Goal: Check status: Check status

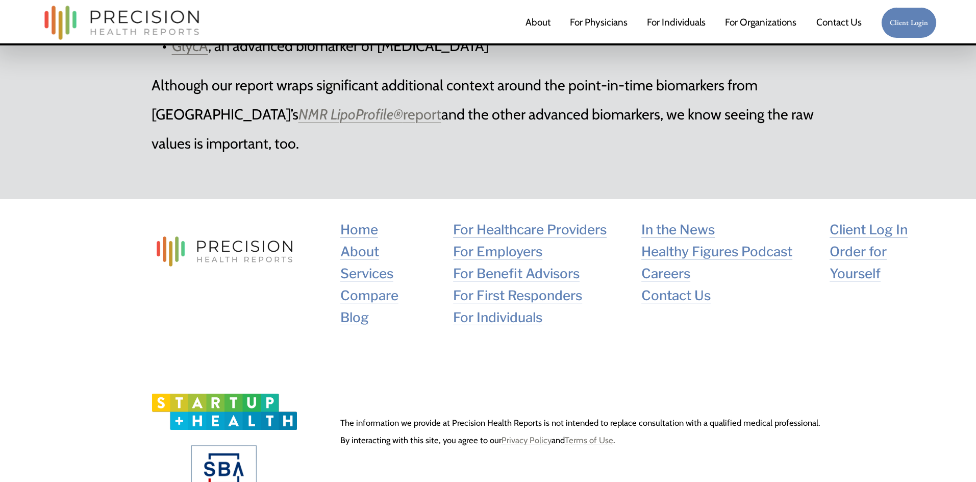
scroll to position [3660, 0]
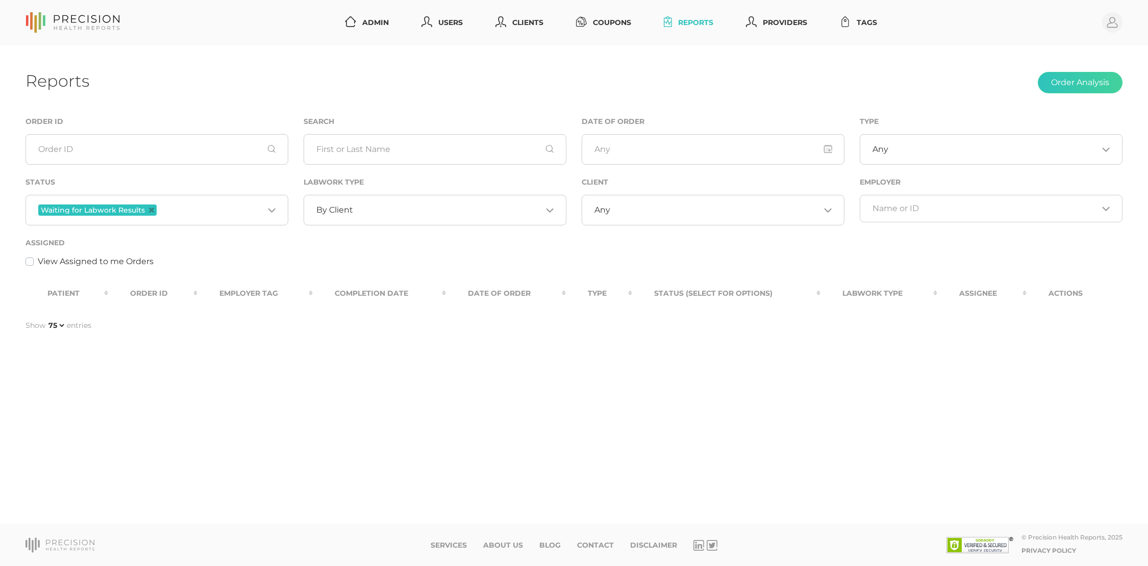
select select "75"
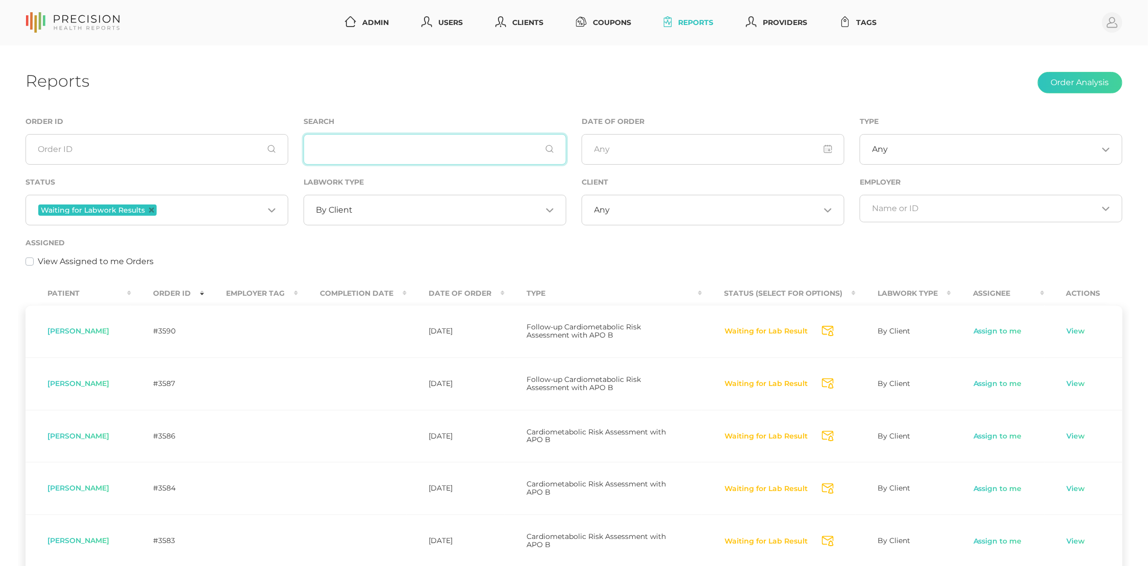
click at [346, 147] on input "text" at bounding box center [434, 149] width 263 height 31
click at [153, 210] on span "Waiting for Labwork Results" at bounding box center [97, 210] width 118 height 11
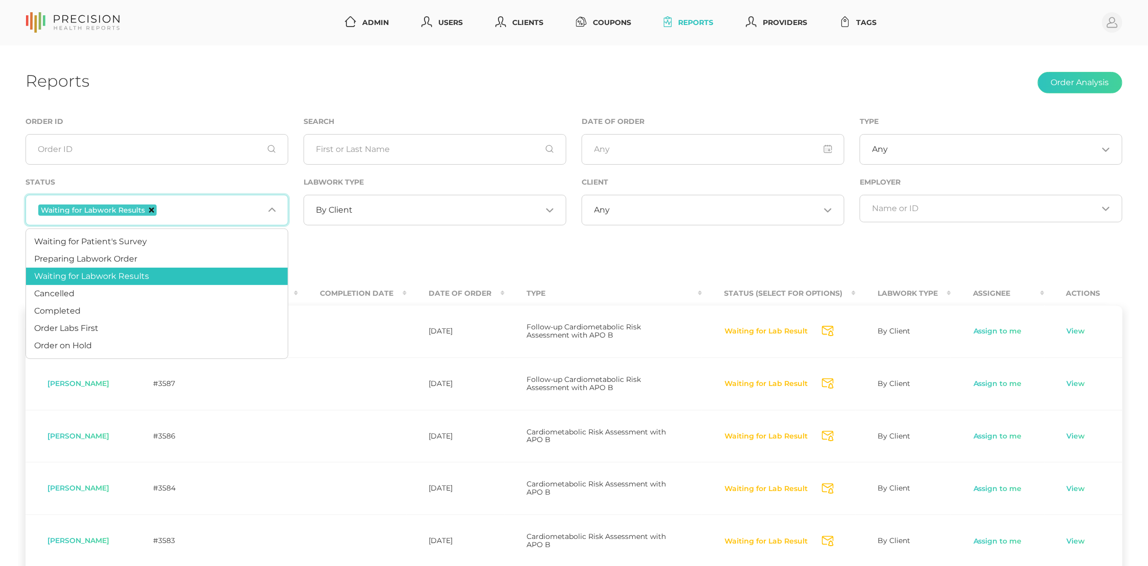
click at [150, 210] on icon "Deselect Waiting for Labwork Results" at bounding box center [151, 210] width 5 height 5
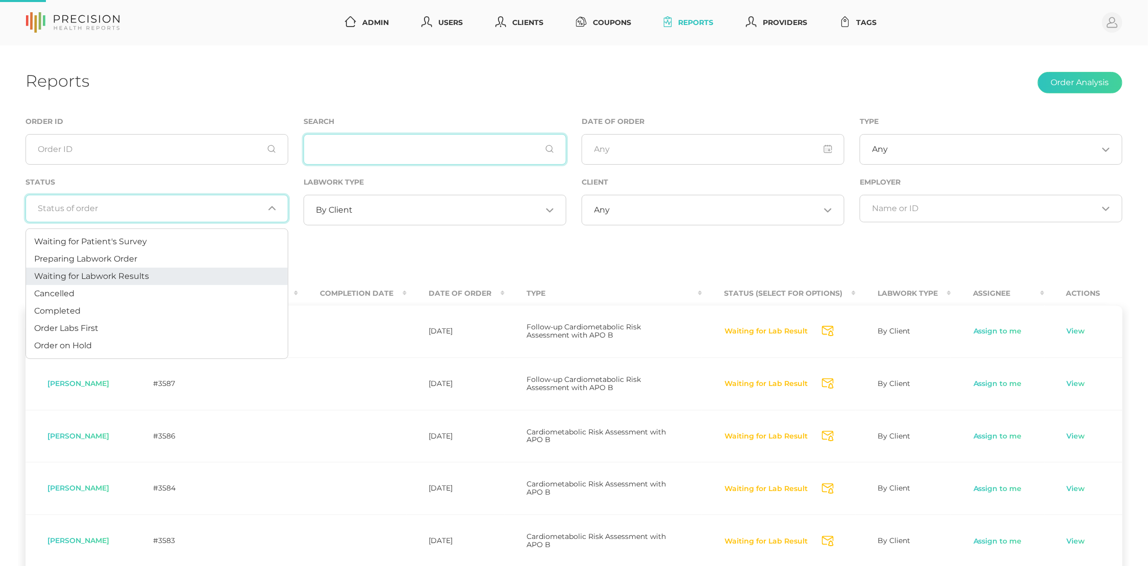
click at [339, 147] on input "text" at bounding box center [434, 149] width 263 height 31
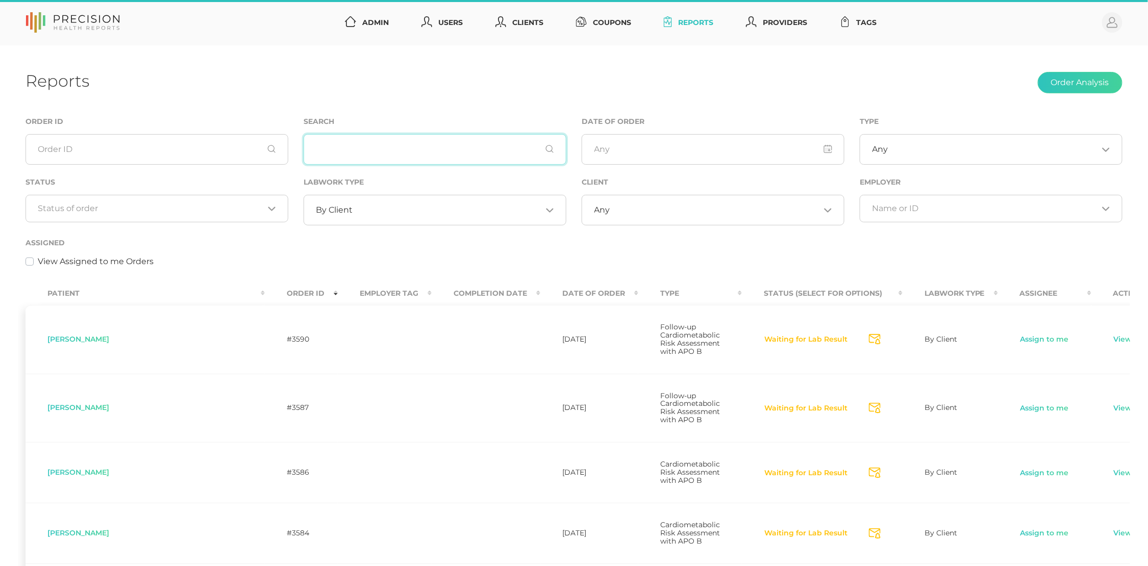
paste input "Arntzen"
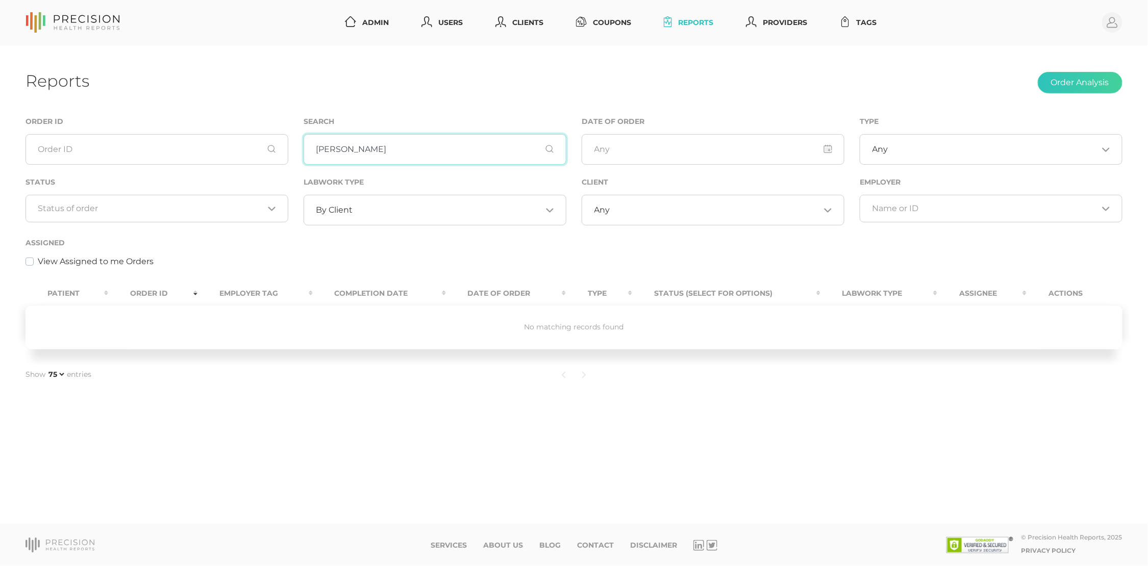
type input "Arntzen"
click at [328, 219] on div "By Client Loading..." at bounding box center [434, 210] width 263 height 31
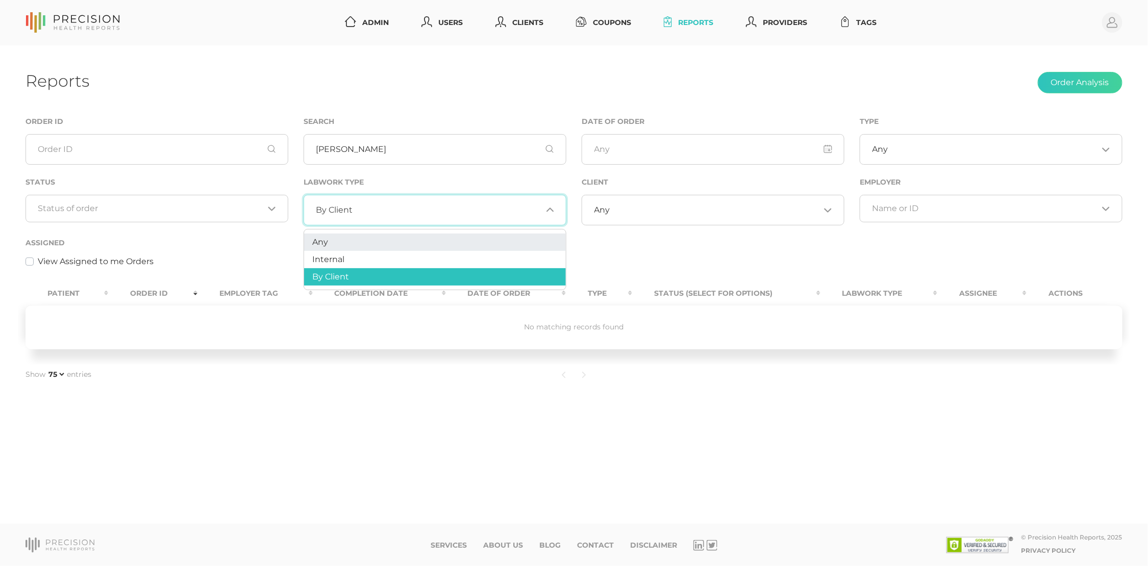
click at [328, 246] on li "Any" at bounding box center [435, 242] width 262 height 17
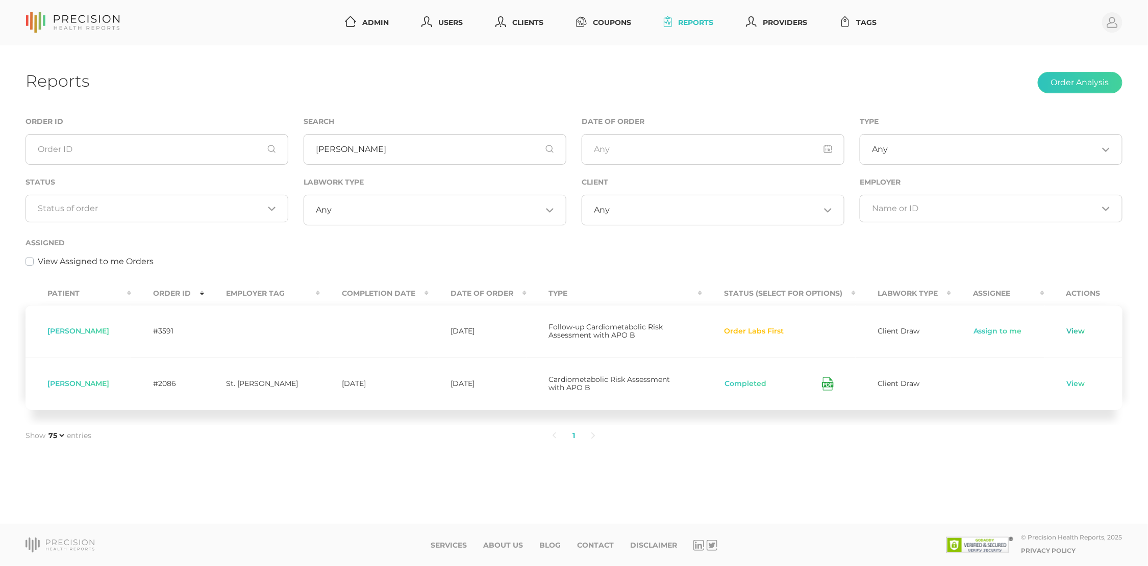
click at [1070, 330] on link "View" at bounding box center [1075, 331] width 19 height 10
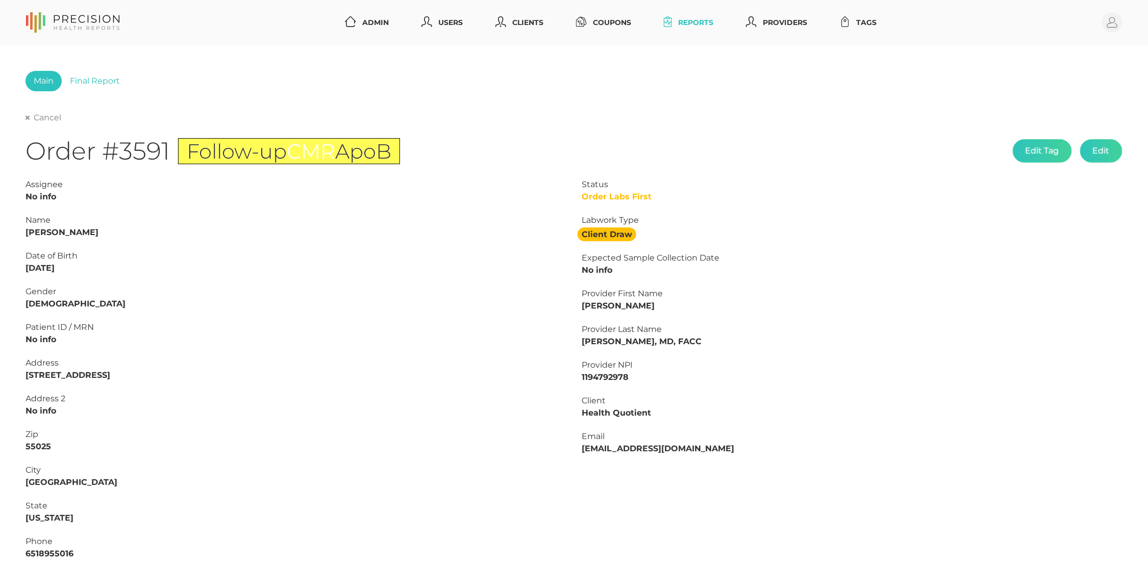
click at [56, 120] on link "Cancel" at bounding box center [44, 118] width 36 height 10
select select "75"
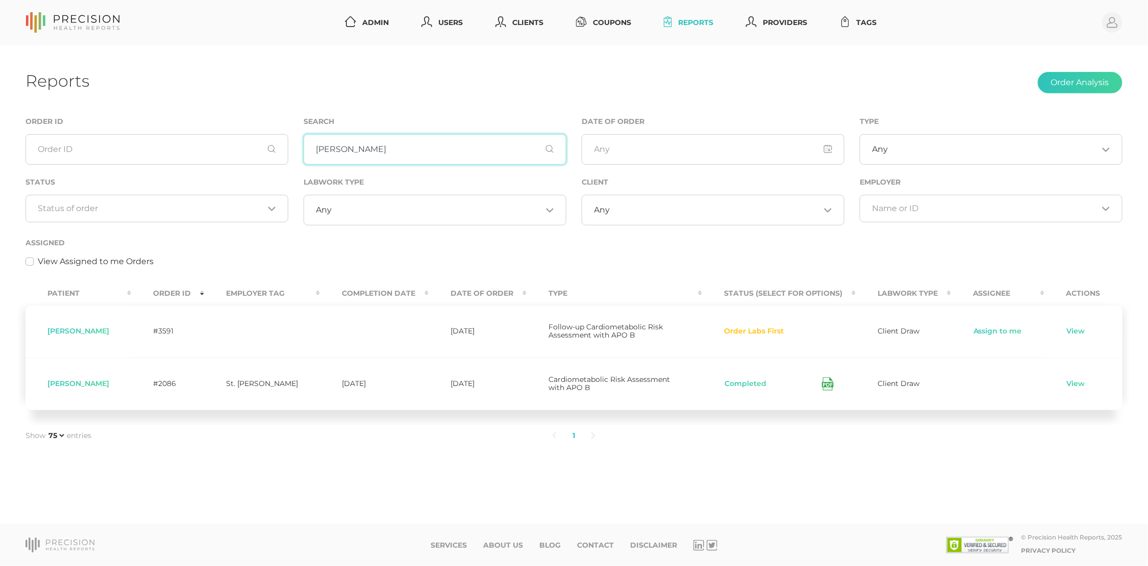
click at [355, 155] on input "Arntzen" at bounding box center [434, 149] width 263 height 31
click at [235, 209] on input "Search for option" at bounding box center [150, 209] width 225 height 10
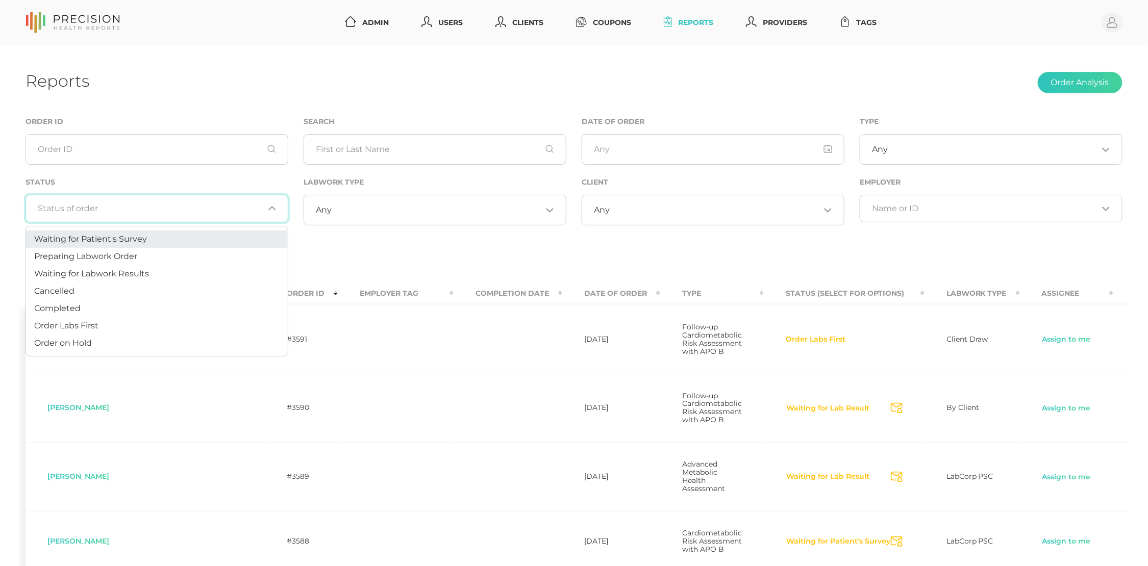
click at [217, 242] on li "Waiting for Patient's Survey" at bounding box center [157, 239] width 262 height 17
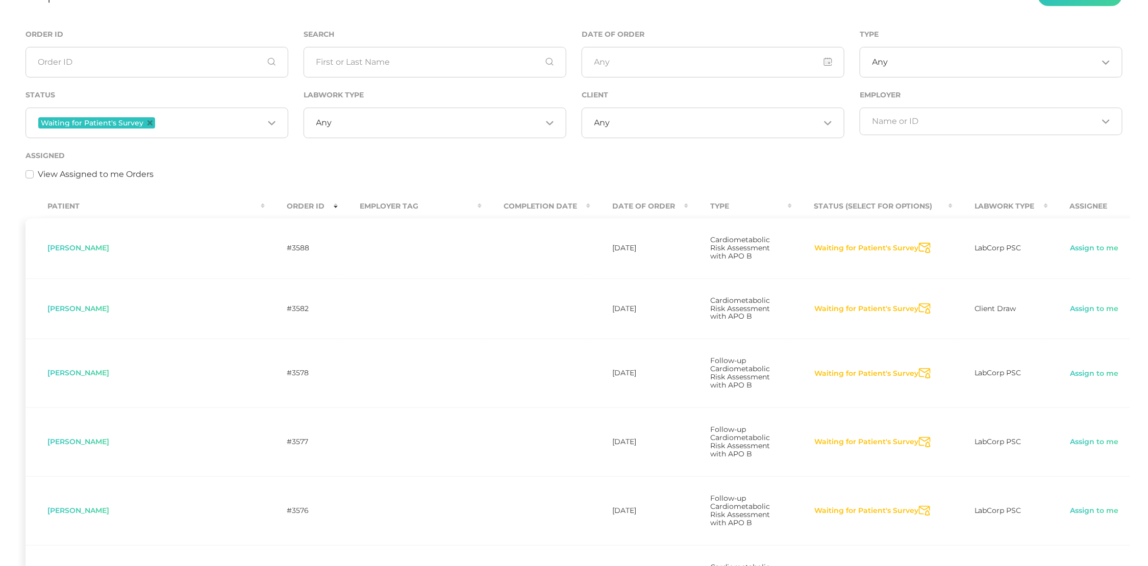
scroll to position [42, 0]
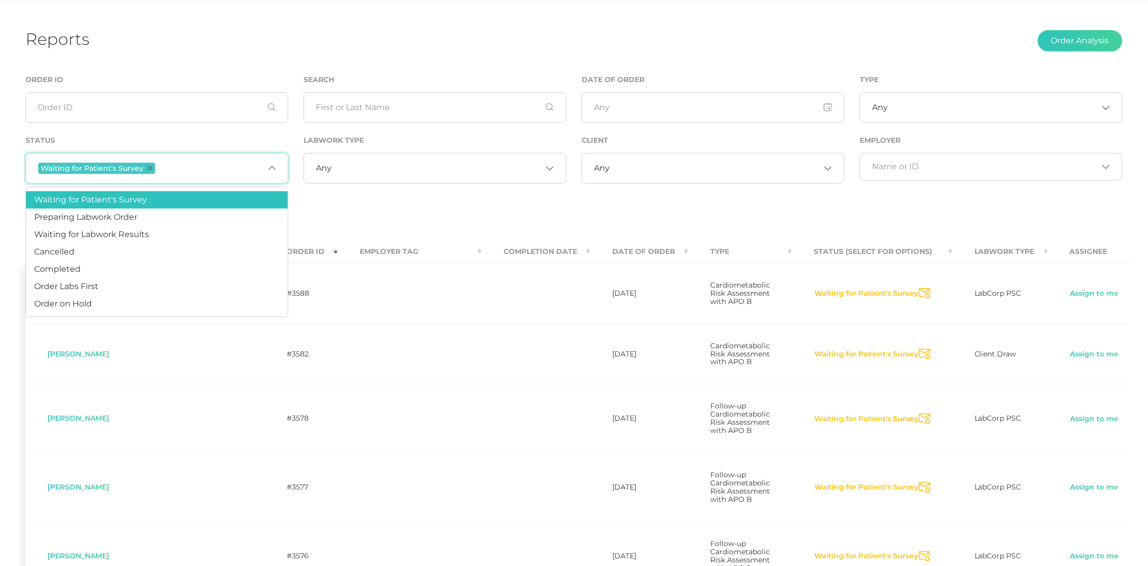
click at [478, 214] on div "View Assigned to me Orders" at bounding box center [574, 220] width 1097 height 12
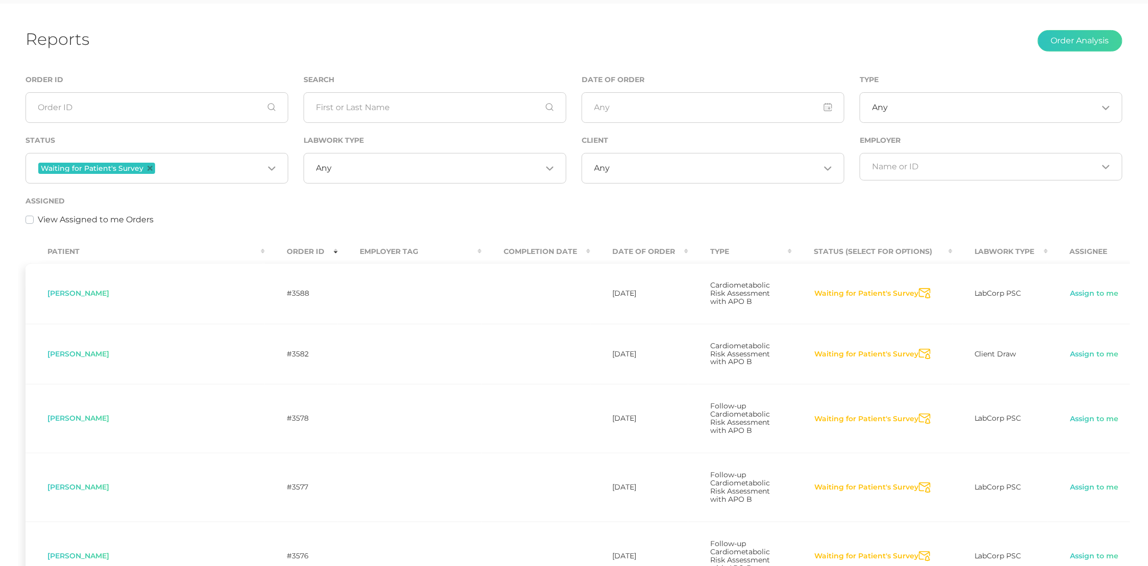
click at [147, 167] on icon "Deselect Waiting for Patient's Survey" at bounding box center [149, 168] width 5 height 5
click at [341, 111] on input "text" at bounding box center [434, 107] width 263 height 31
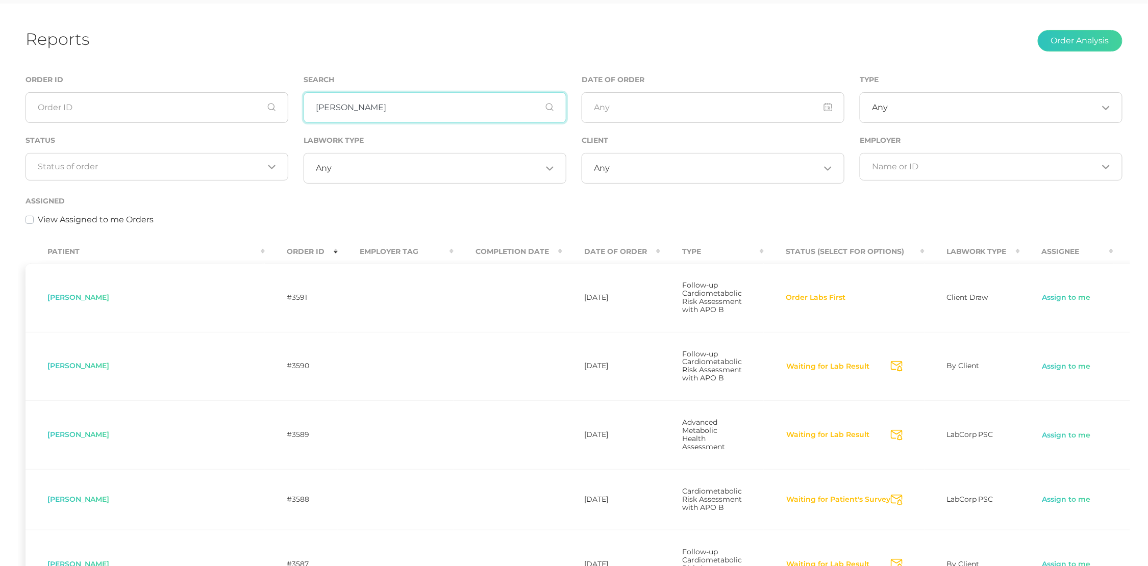
type input "chilton"
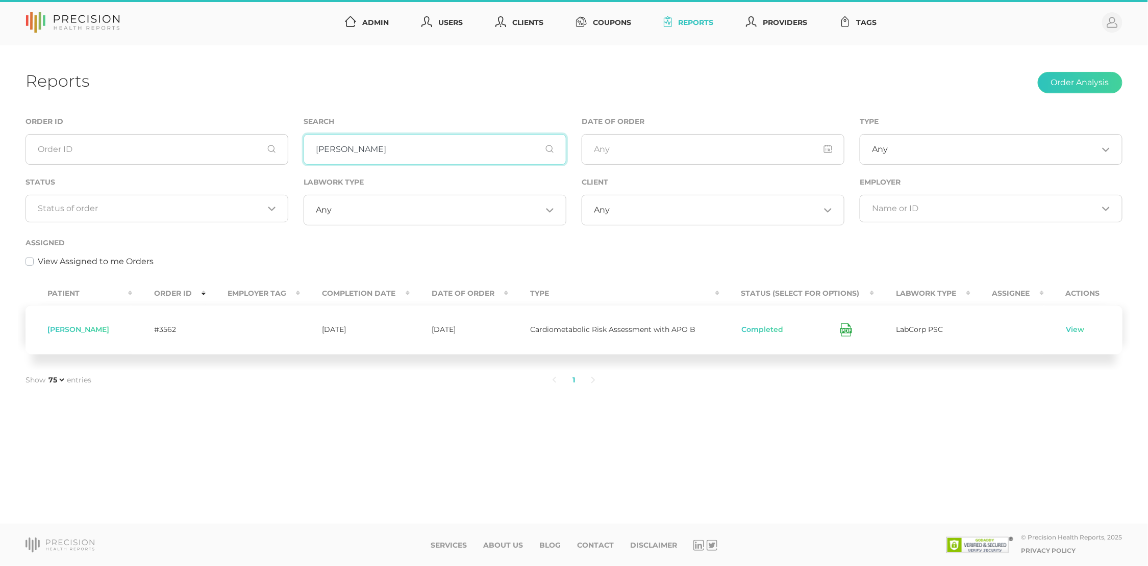
scroll to position [0, 0]
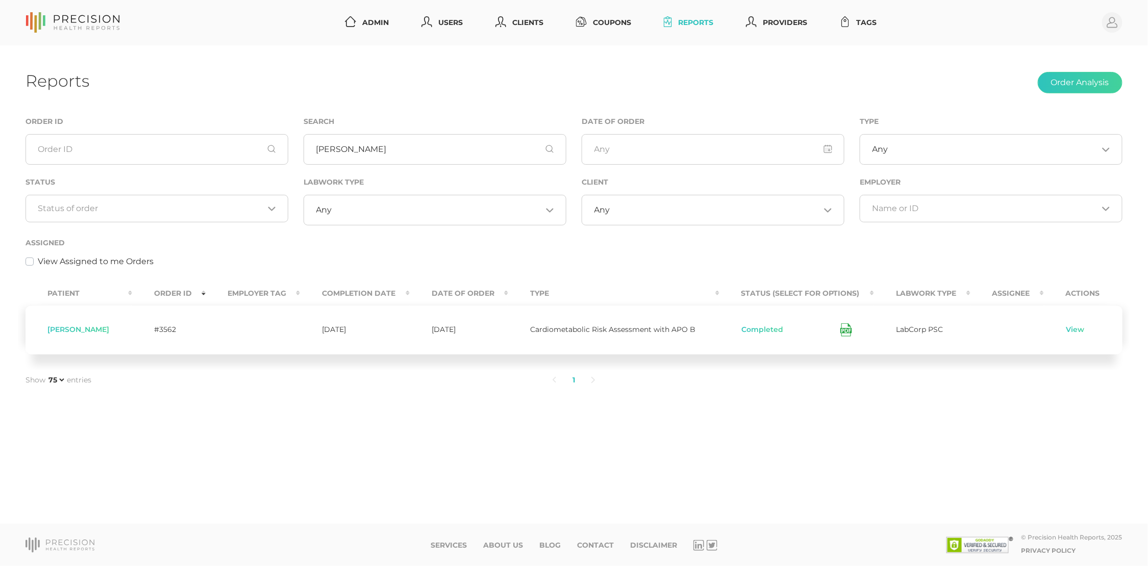
click at [844, 329] on icon at bounding box center [846, 329] width 12 height 13
